Goal: Communication & Community: Answer question/provide support

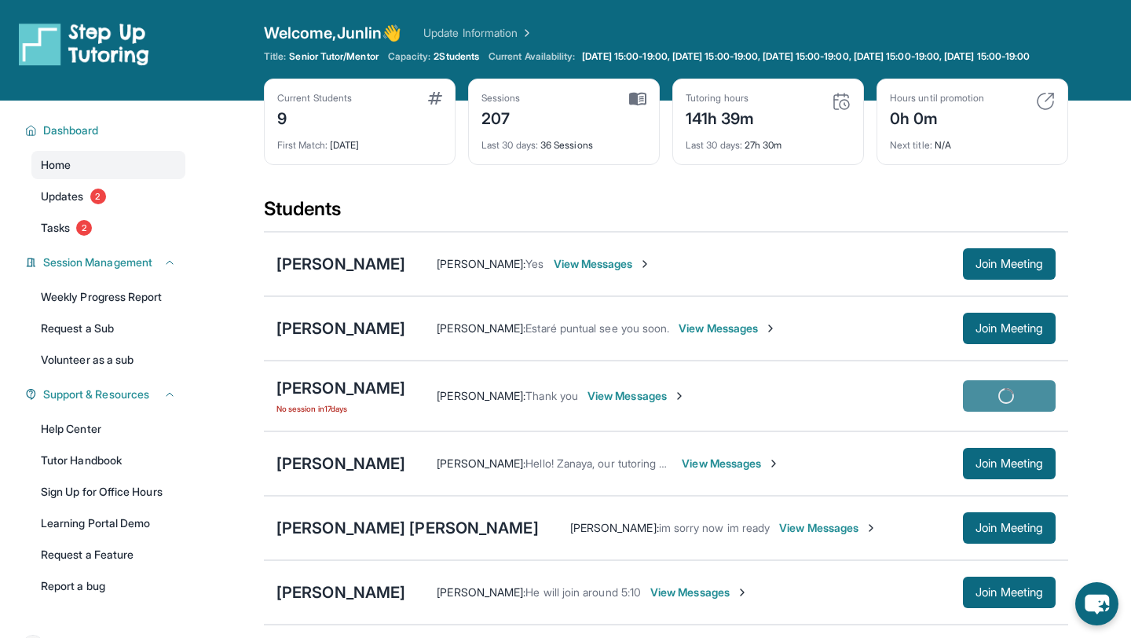
scroll to position [30, 0]
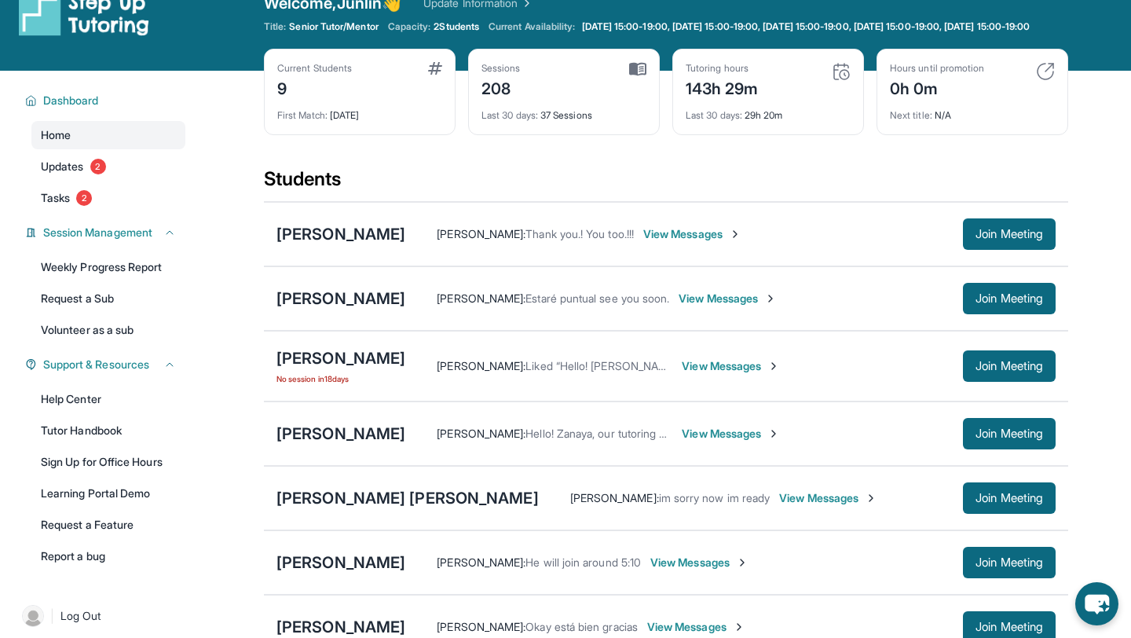
click at [314, 358] on div "Diego Orti No session in 18 days Erika Rioverde : Liked “Hello! Diego , our tut…" at bounding box center [666, 366] width 805 height 71
click at [307, 369] on div "[PERSON_NAME]" at bounding box center [341, 358] width 129 height 22
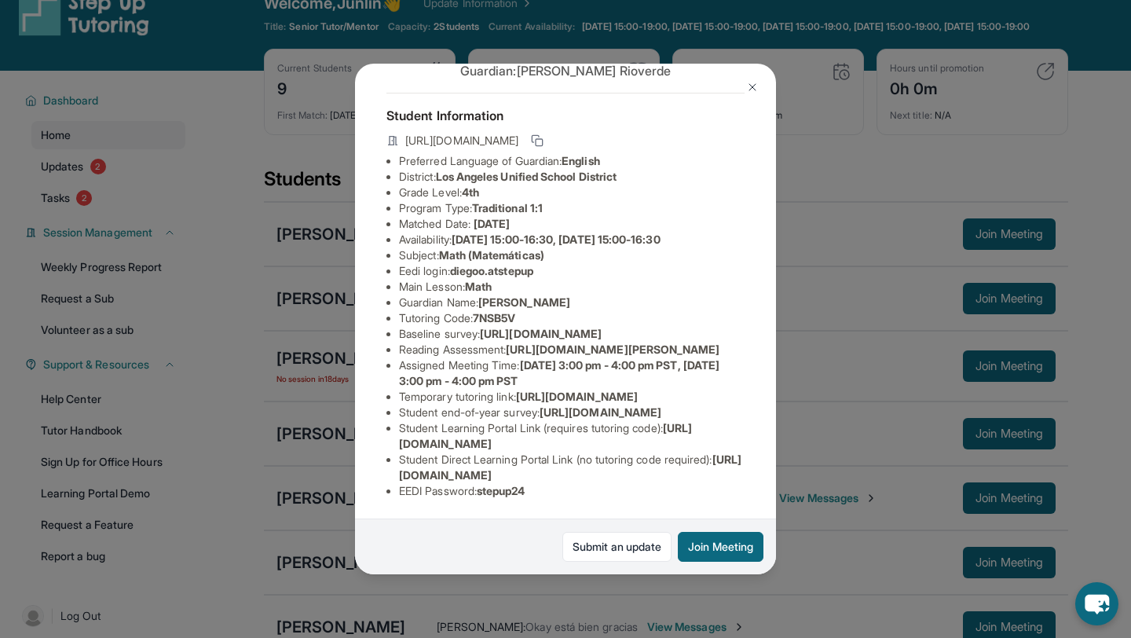
scroll to position [0, 0]
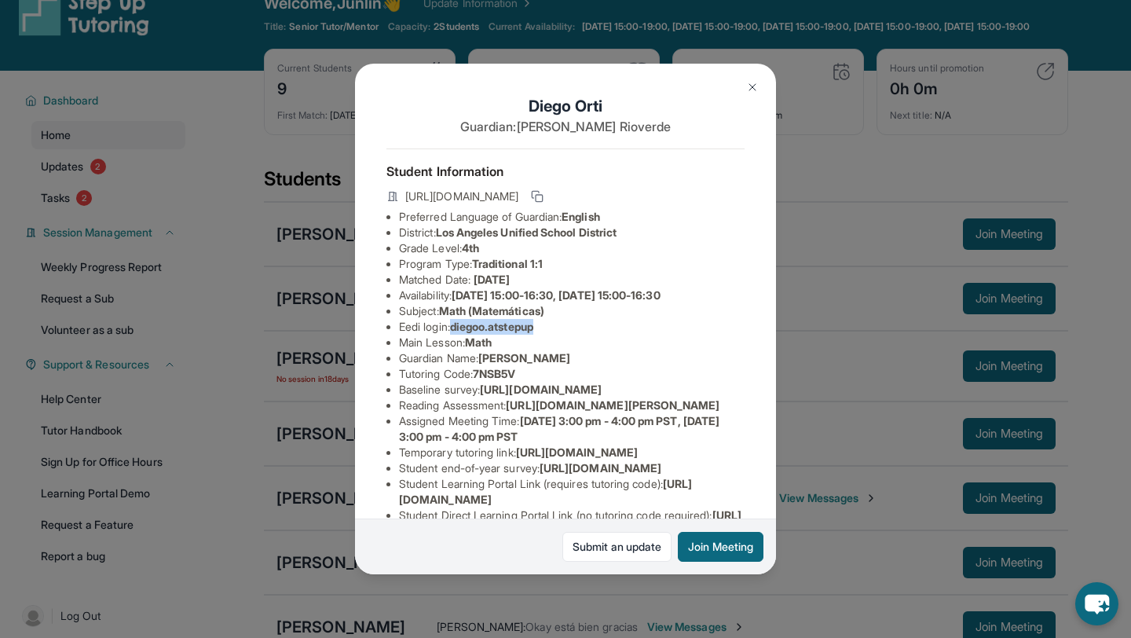
drag, startPoint x: 458, startPoint y: 330, endPoint x: 629, endPoint y: 328, distance: 170.5
click at [629, 328] on li "Eedi login : diegoo.atstepup" at bounding box center [572, 327] width 346 height 16
copy span "diegoo.atstepup"
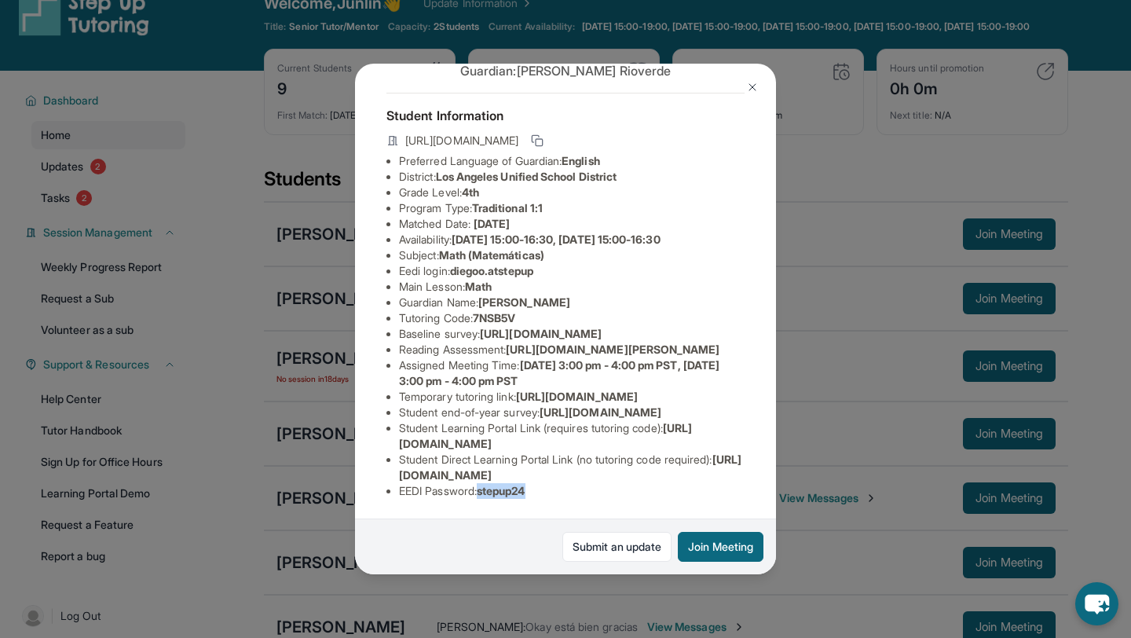
drag, startPoint x: 485, startPoint y: 491, endPoint x: 636, endPoint y: 491, distance: 150.9
click at [636, 491] on li "EEDI Password : stepup24" at bounding box center [572, 491] width 346 height 16
copy span "stepup24"
drag, startPoint x: 398, startPoint y: 475, endPoint x: 797, endPoint y: 485, distance: 398.5
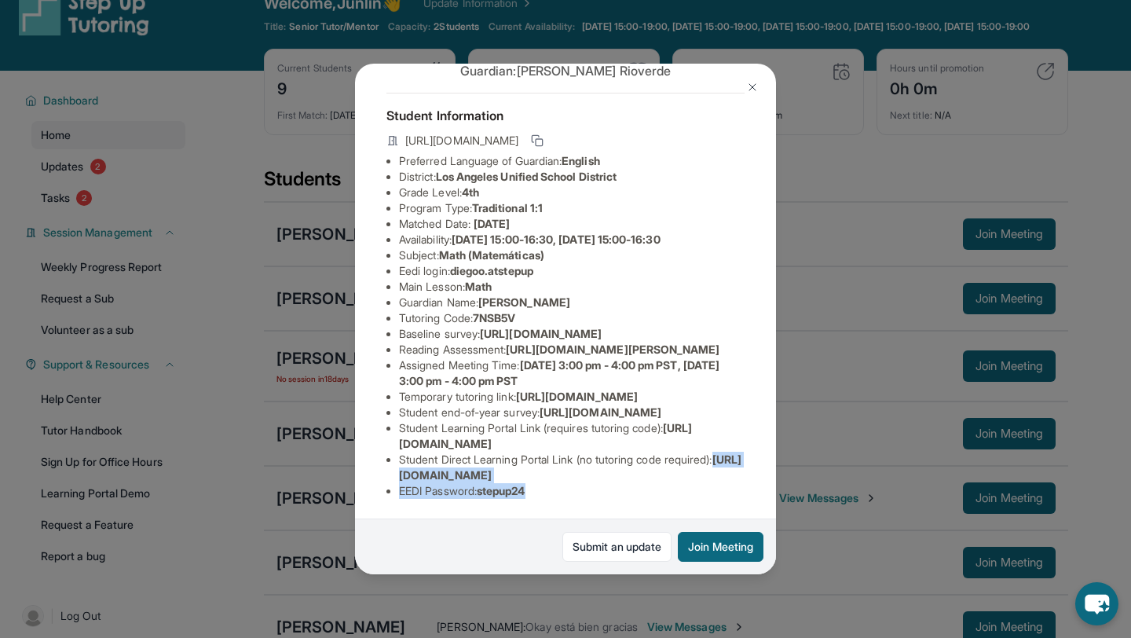
click at [797, 485] on div "Diego Orti Guardian: Erika Rioverde Student Information https://student-portal.…" at bounding box center [565, 319] width 1131 height 638
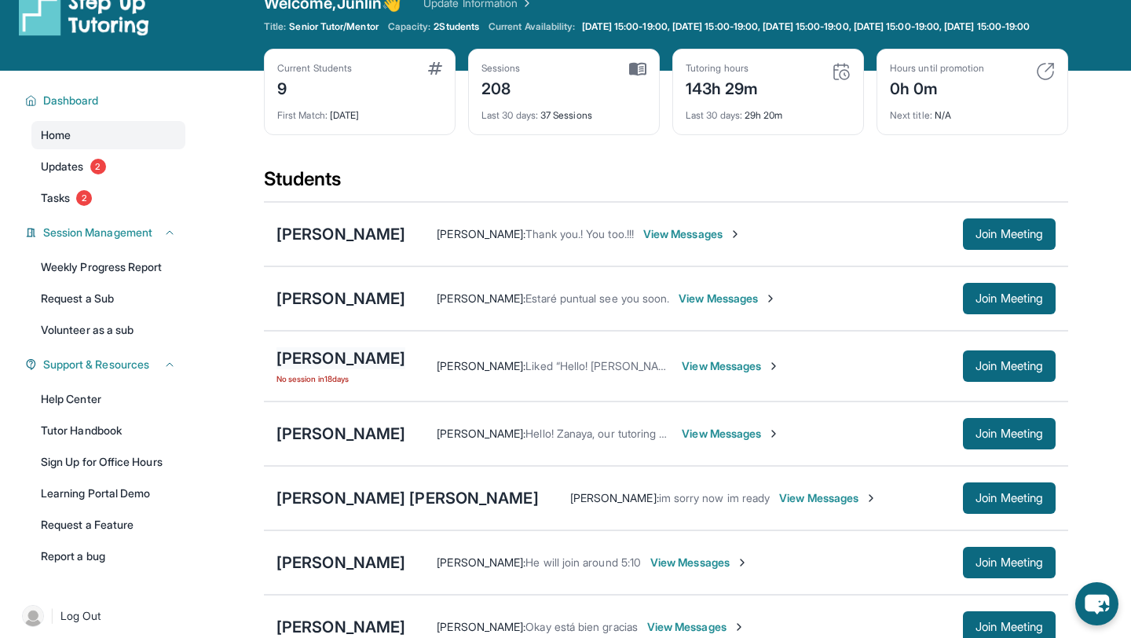
click at [343, 369] on div "[PERSON_NAME]" at bounding box center [341, 358] width 129 height 22
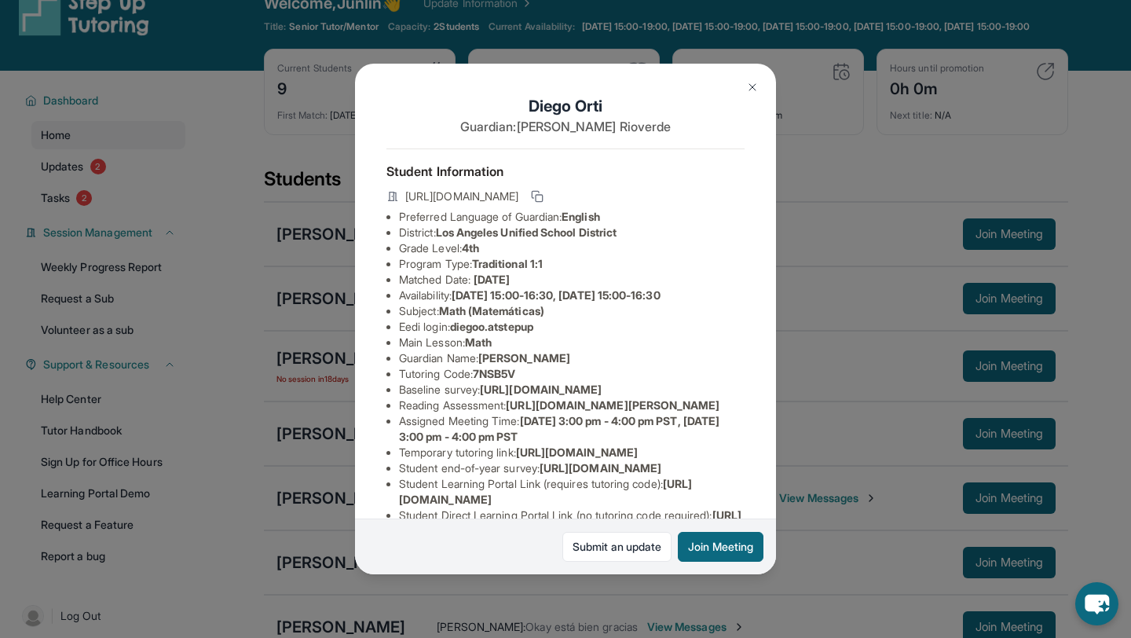
scroll to position [213, 0]
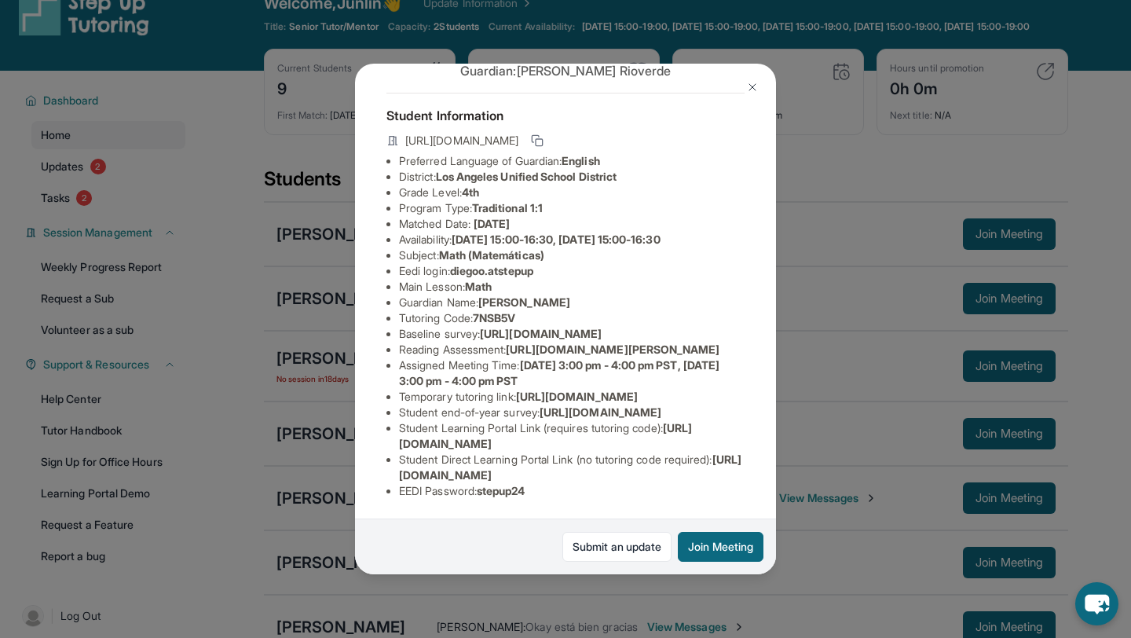
drag, startPoint x: 398, startPoint y: 477, endPoint x: 739, endPoint y: 473, distance: 341.0
click at [739, 473] on li "Student Direct Learning Portal Link (no tutoring code required) : https://stude…" at bounding box center [572, 467] width 346 height 31
copy span "https://student-portal.stepuptutoring.org/student/7NSB5V"
click at [742, 389] on li "Temporary tutoring link : https://www.thelessonspace.com/space/dc2d0cb8-12f2-48…" at bounding box center [572, 397] width 346 height 16
click at [834, 318] on div "Diego Orti Guardian: Erika Rioverde Student Information https://student-portal.…" at bounding box center [565, 319] width 1131 height 638
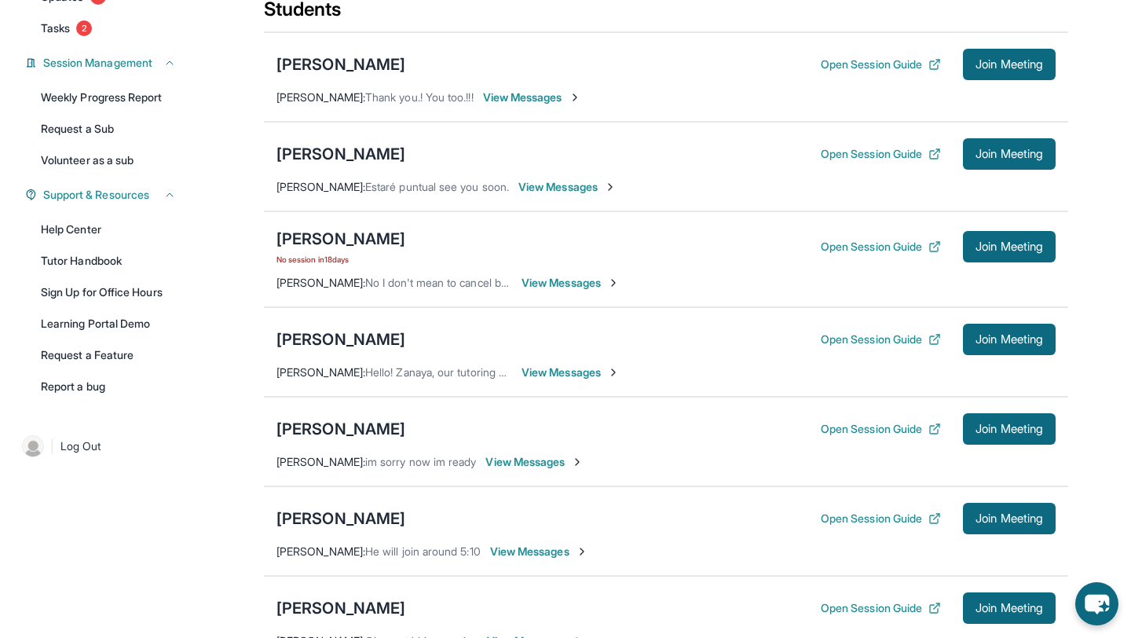
scroll to position [199, 0]
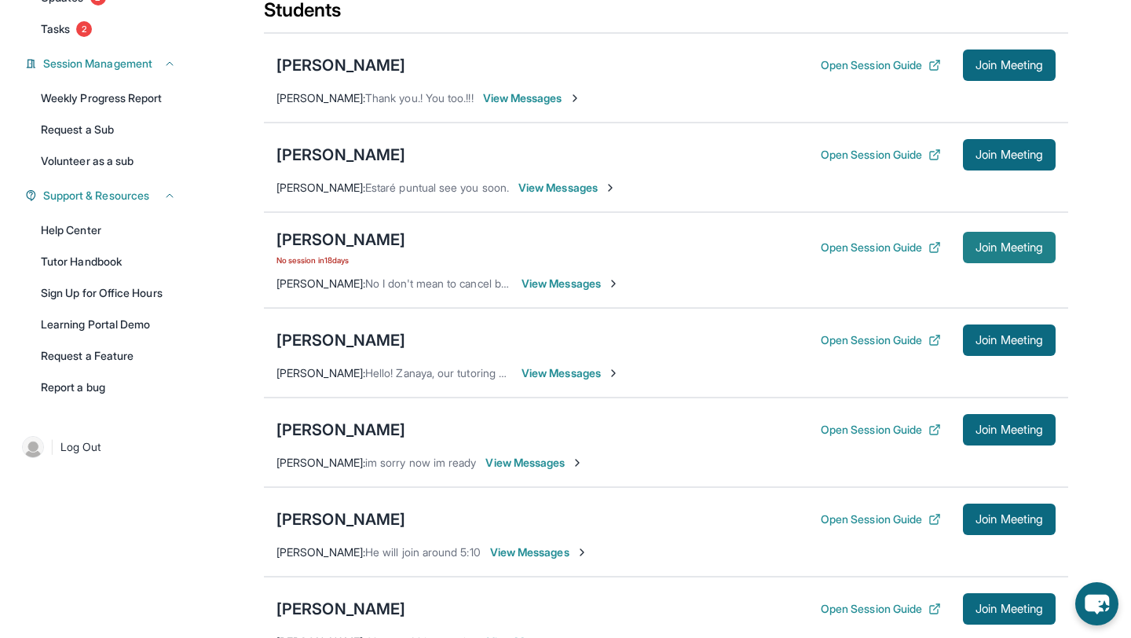
click at [1021, 252] on span "Join Meeting" at bounding box center [1010, 247] width 68 height 9
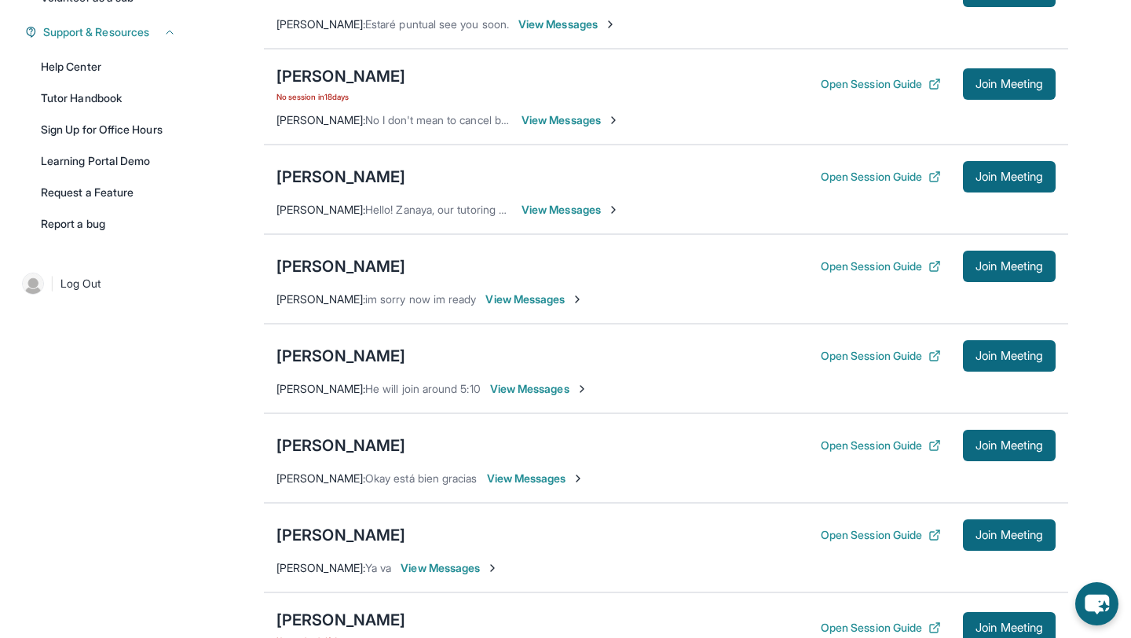
scroll to position [0, 0]
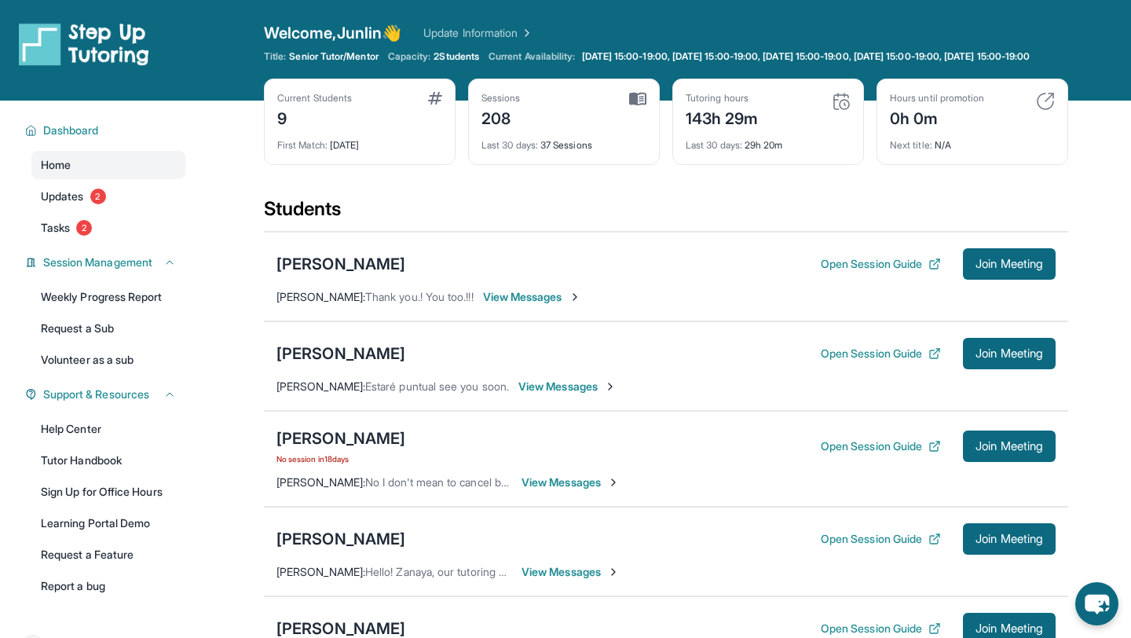
click at [636, 106] on img at bounding box center [637, 99] width 17 height 14
click at [539, 118] on div "Sessions 208" at bounding box center [564, 111] width 165 height 38
click at [844, 111] on img at bounding box center [841, 101] width 19 height 19
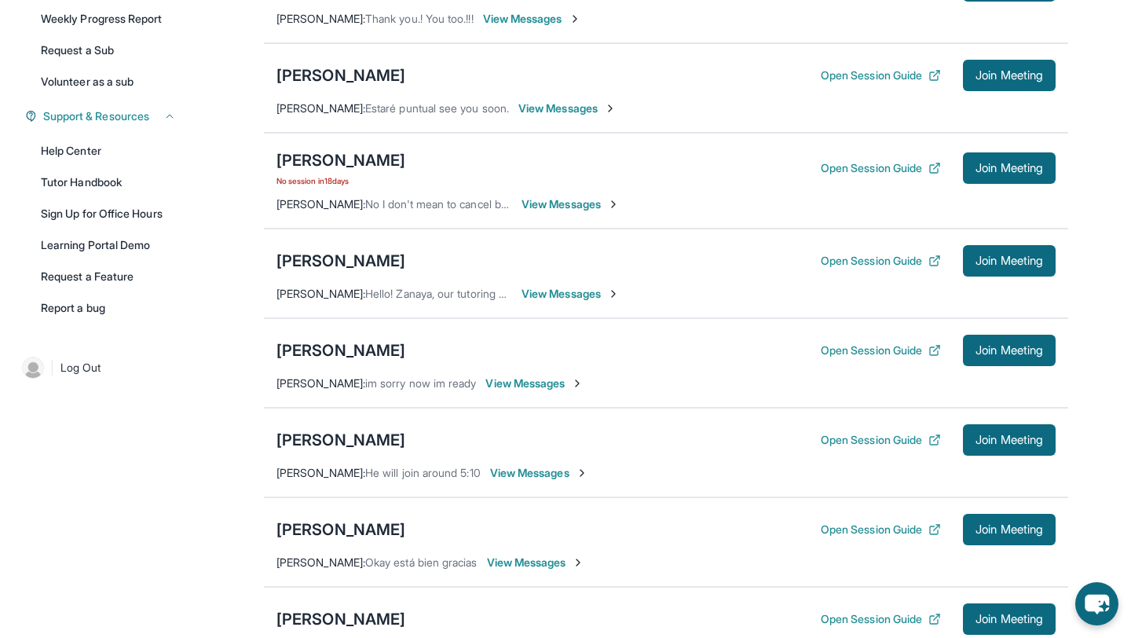
scroll to position [473, 0]
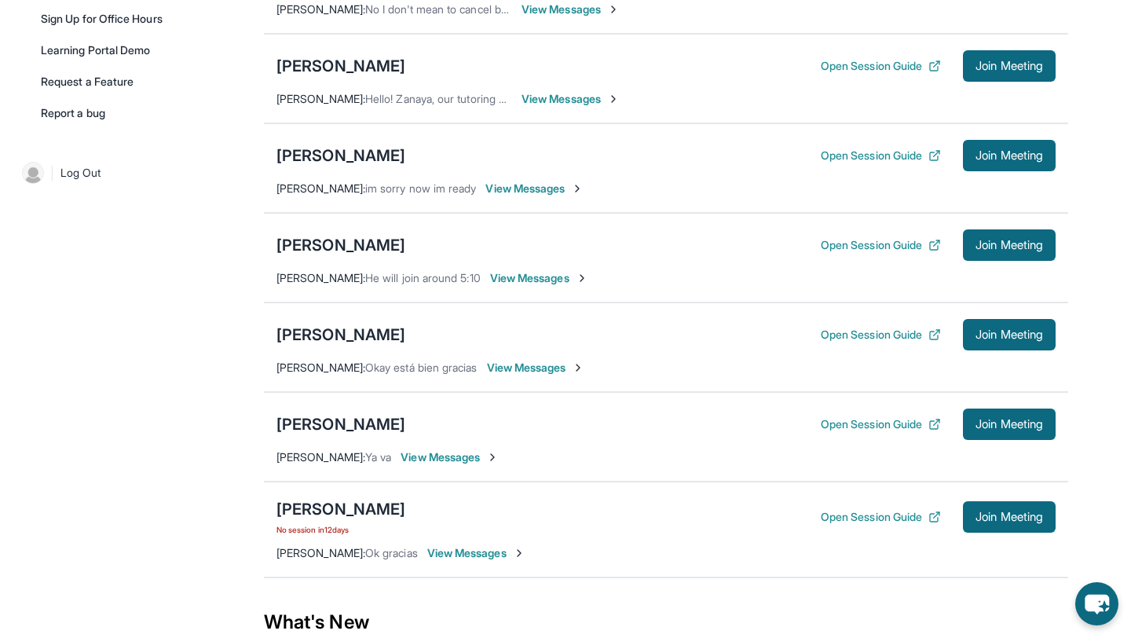
drag, startPoint x: 979, startPoint y: 339, endPoint x: 790, endPoint y: 421, distance: 205.8
click at [790, 421] on div "[PERSON_NAME] Open Session Guide Join Meeting [PERSON_NAME] : Thank you.! You t…" at bounding box center [666, 168] width 805 height 820
click at [556, 376] on span "View Messages" at bounding box center [536, 368] width 98 height 16
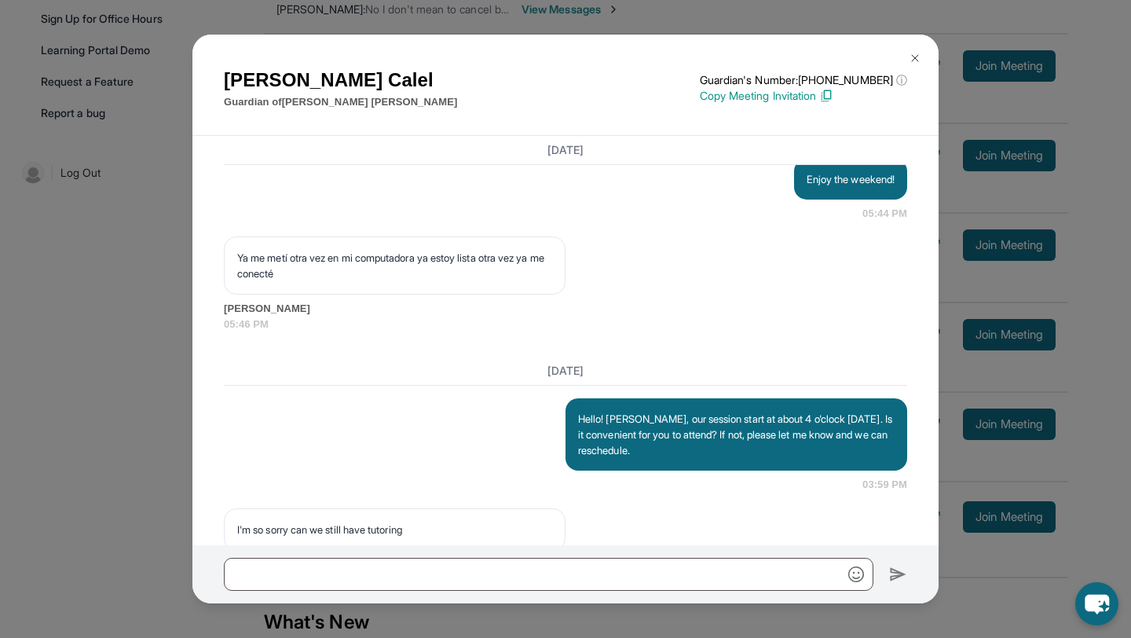
scroll to position [32169, 0]
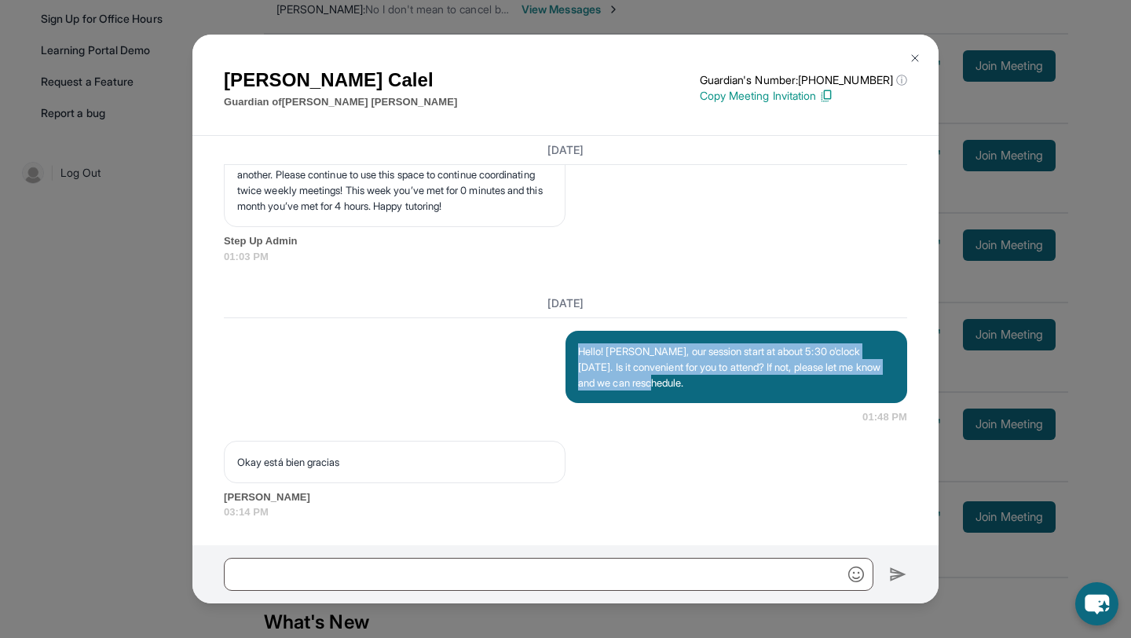
drag, startPoint x: 578, startPoint y: 352, endPoint x: 710, endPoint y: 396, distance: 139.1
click at [710, 396] on div "Hello! [PERSON_NAME], our session start at about 5:30 o'clock [DATE]. Is it con…" at bounding box center [737, 367] width 342 height 72
copy p "Hello! [PERSON_NAME], our session start at about 5:30 o'clock [DATE]. Is it con…"
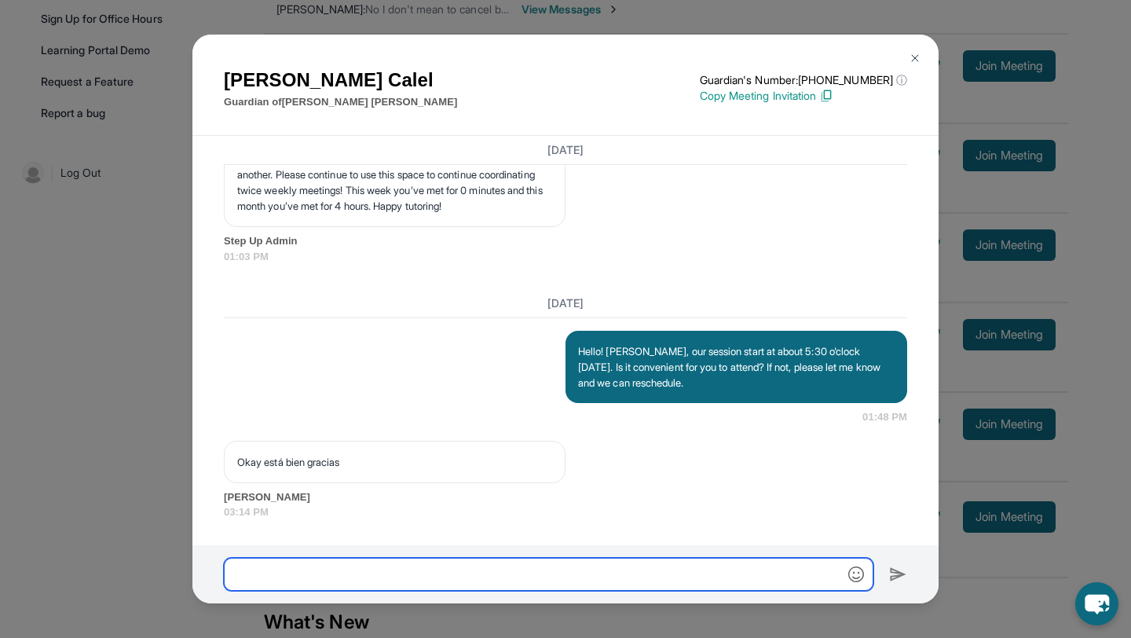
click at [541, 578] on input "text" at bounding box center [549, 574] width 650 height 33
paste input "**********"
type input "**********"
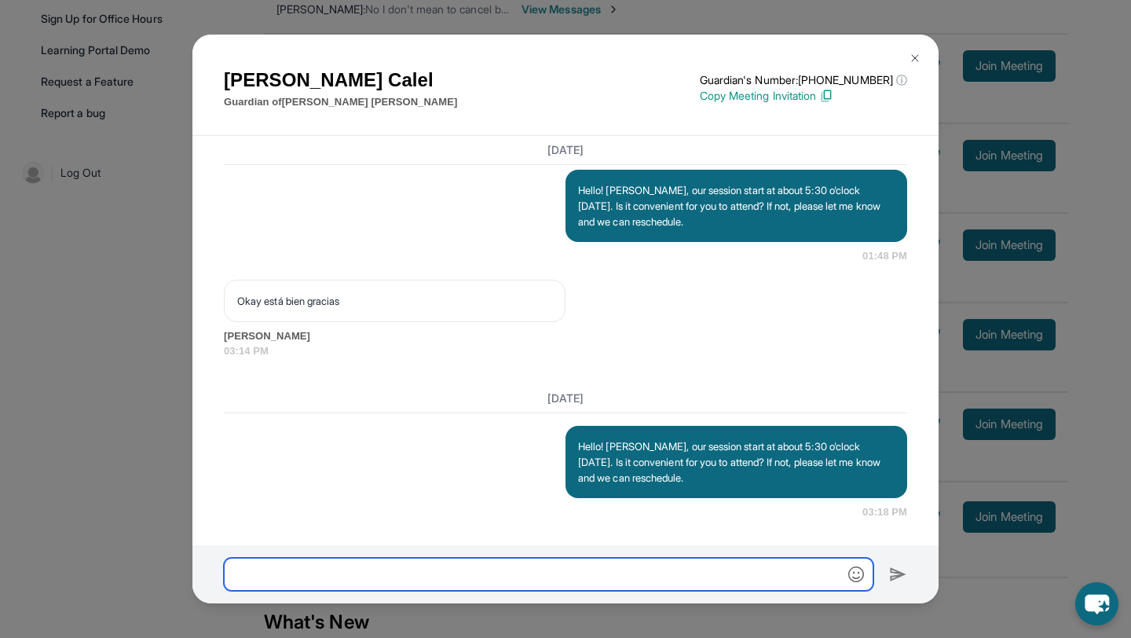
scroll to position [32330, 0]
type input "**********"
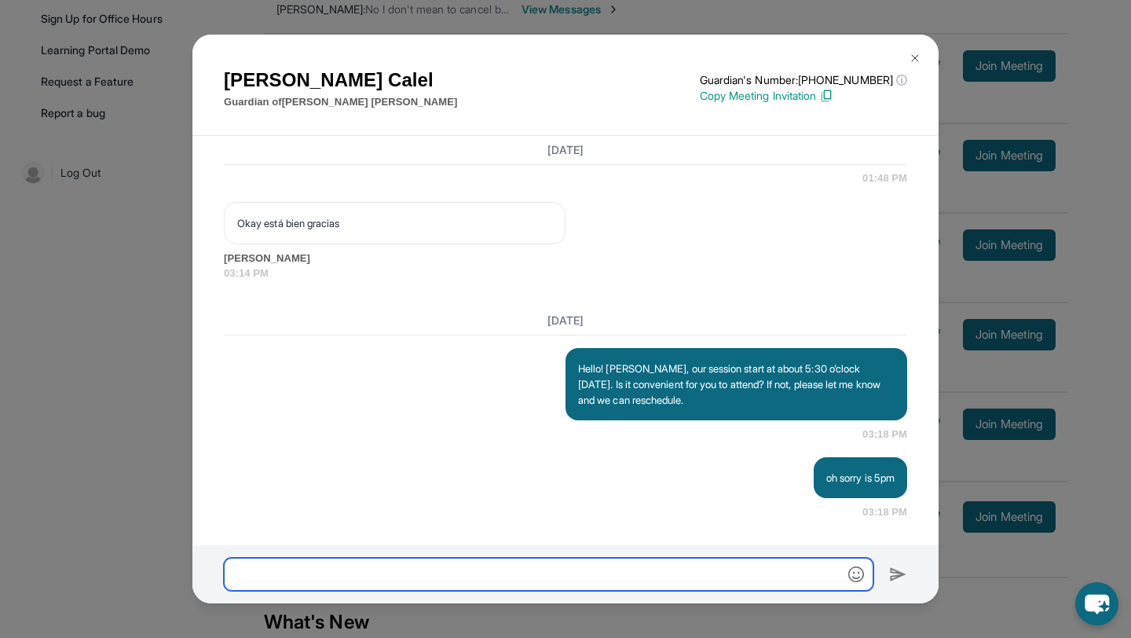
scroll to position [32408, 0]
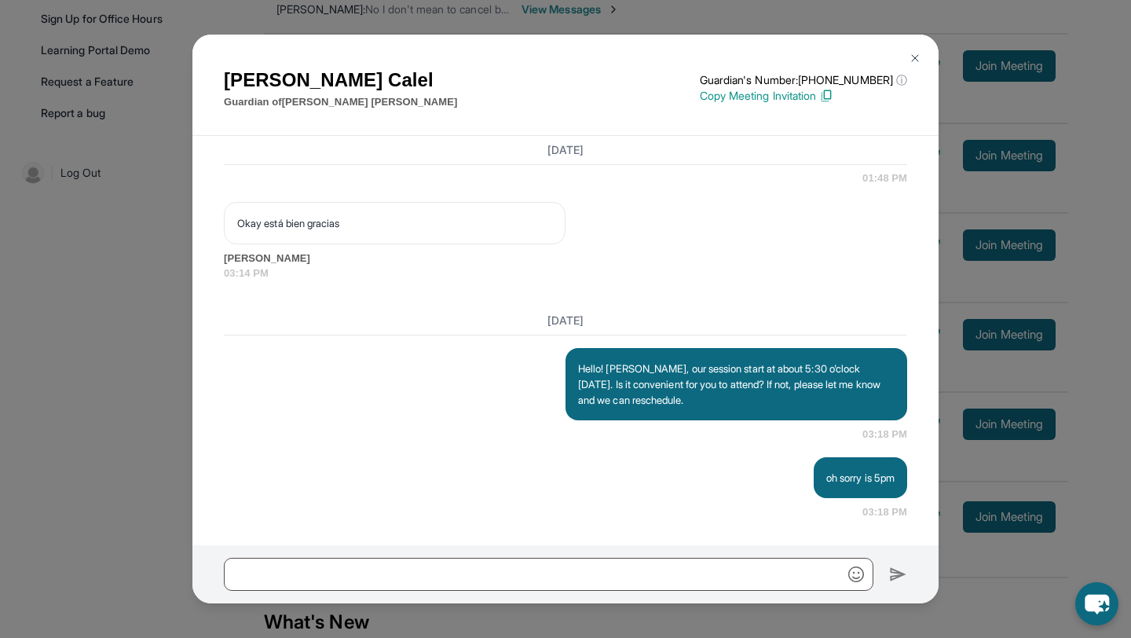
click at [915, 50] on button at bounding box center [915, 57] width 31 height 31
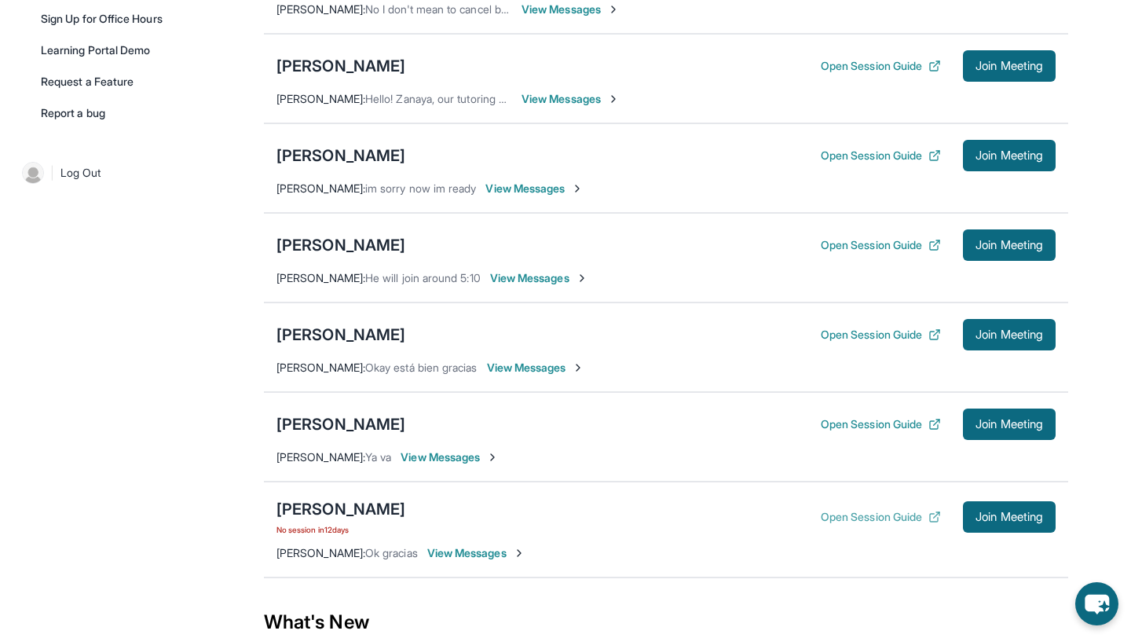
click at [899, 525] on button "Open Session Guide" at bounding box center [881, 517] width 120 height 16
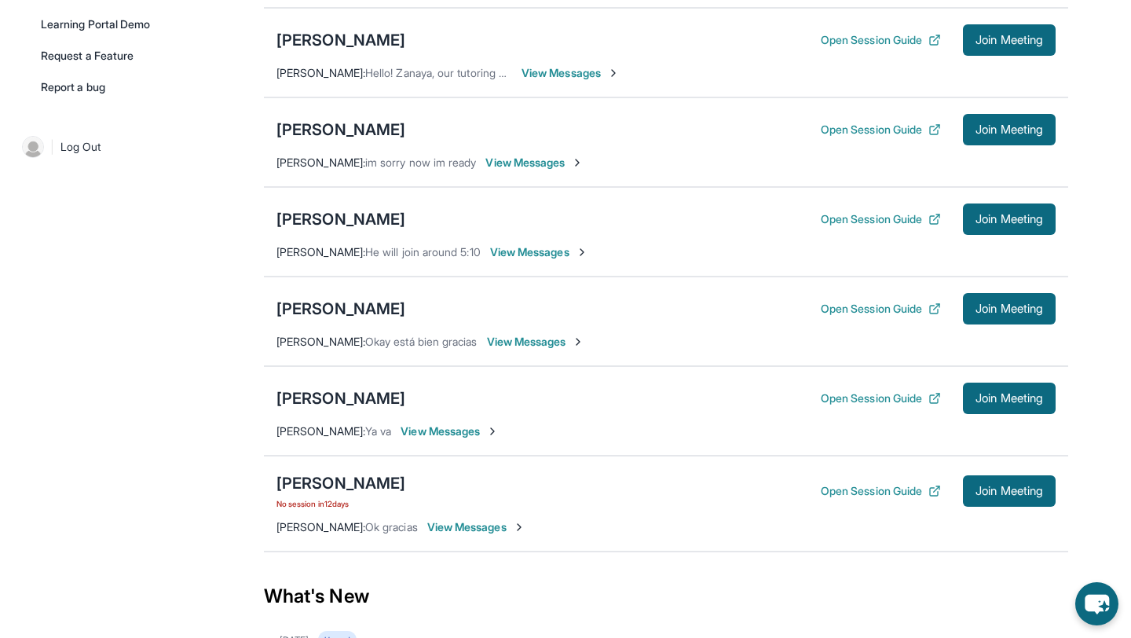
scroll to position [514, 0]
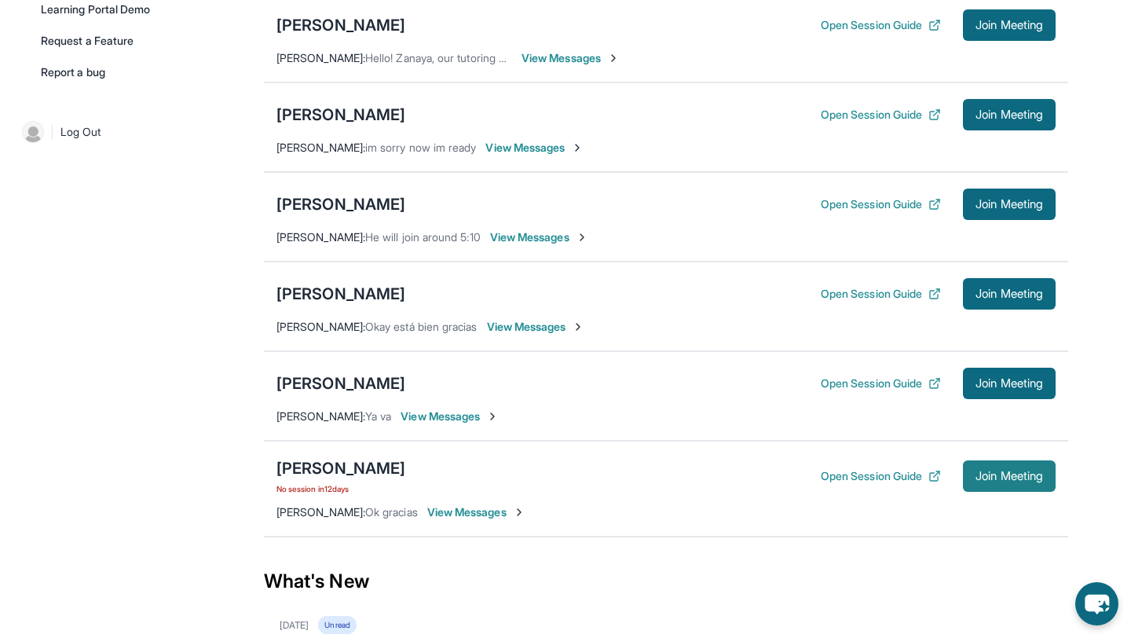
click at [988, 481] on span "Join Meeting" at bounding box center [1010, 475] width 68 height 9
